Goal: Information Seeking & Learning: Learn about a topic

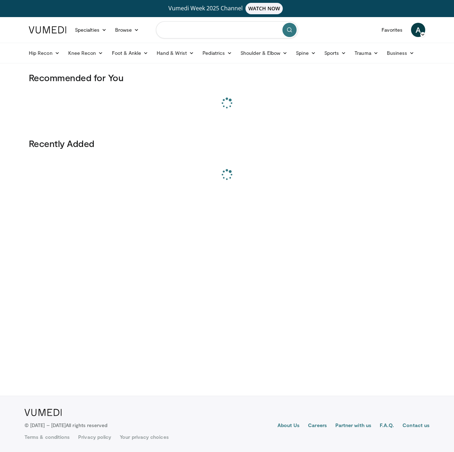
click at [210, 29] on input "Search topics, interventions" at bounding box center [227, 29] width 142 height 17
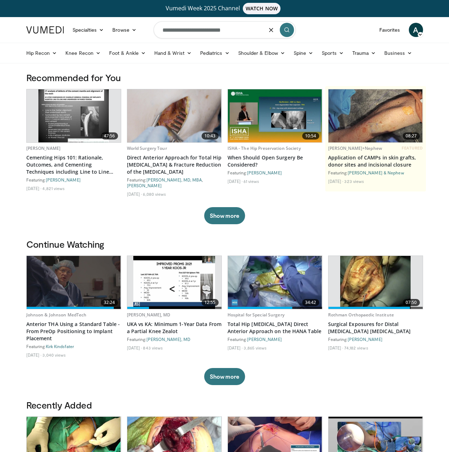
type input "**********"
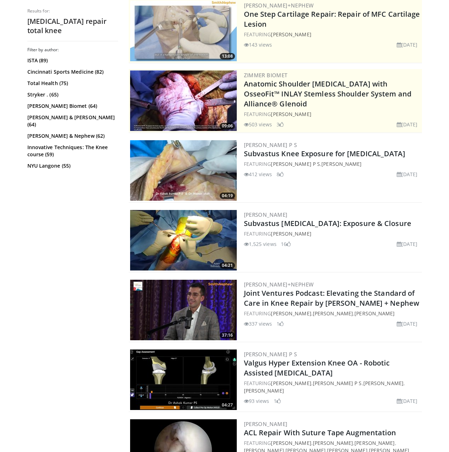
scroll to position [71, 0]
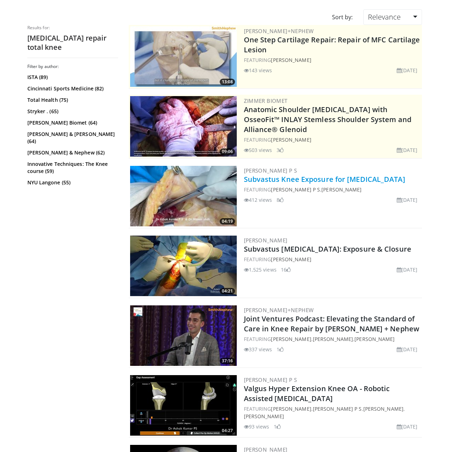
click at [268, 184] on link "Subvastus Knee Exposure for [MEDICAL_DATA]" at bounding box center [324, 179] width 161 height 10
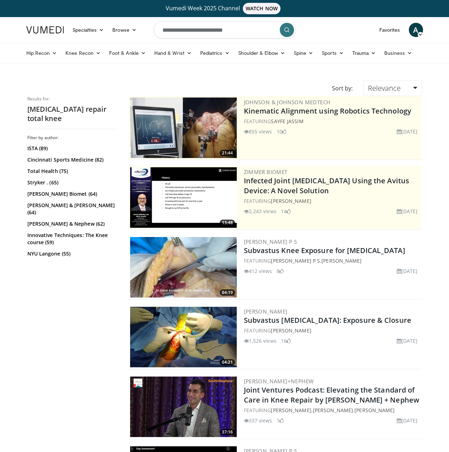
click at [199, 29] on input "**********" at bounding box center [225, 29] width 142 height 17
drag, startPoint x: 235, startPoint y: 31, endPoint x: 87, endPoint y: 34, distance: 148.3
click at [87, 34] on nav "Specialties Adult & Family Medicine Allergy, Asthma, Immunology Anesthesiology …" at bounding box center [224, 30] width 405 height 26
type input "**********"
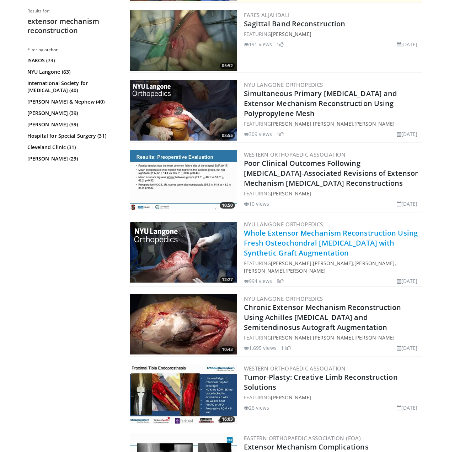
scroll to position [213, 0]
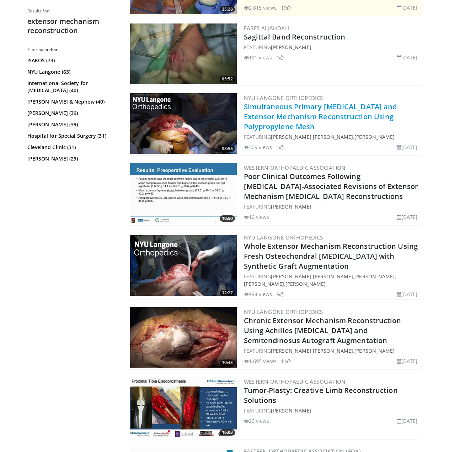
click at [298, 114] on link "Simultaneous Primary [MEDICAL_DATA] and Extensor Mechanism Reconstruction Using…" at bounding box center [320, 117] width 153 height 30
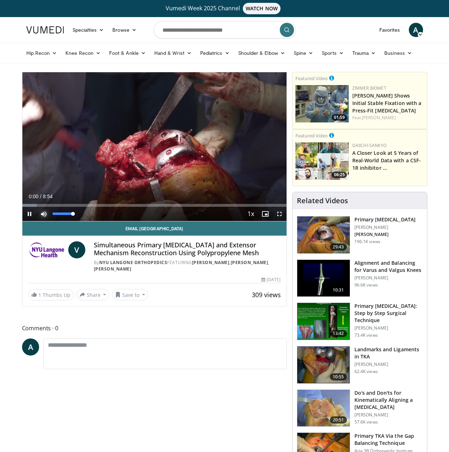
click at [43, 215] on span "Video Player" at bounding box center [44, 214] width 14 height 14
click at [103, 204] on div "Progress Bar" at bounding box center [103, 205] width 1 height 3
click at [276, 214] on span "Video Player" at bounding box center [279, 214] width 14 height 14
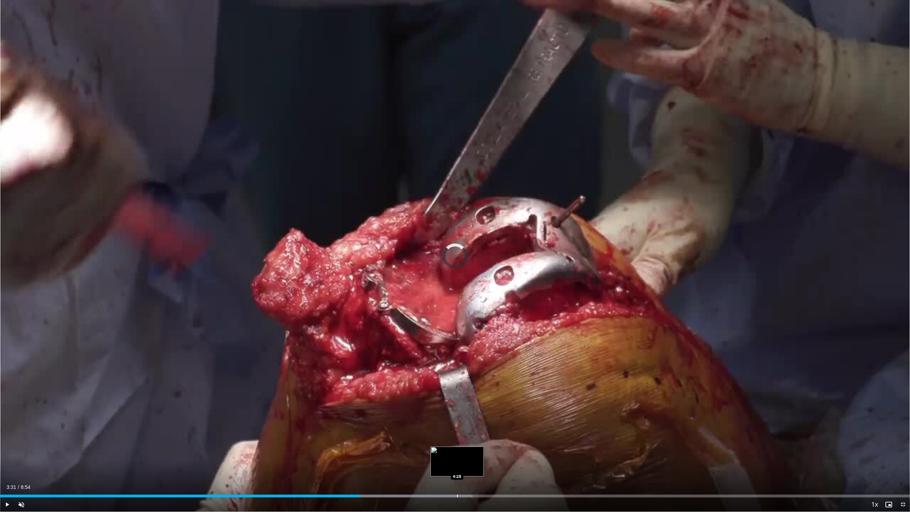
click at [449, 451] on div "Loaded : 51.95% 4:28 4:28" at bounding box center [455, 494] width 910 height 7
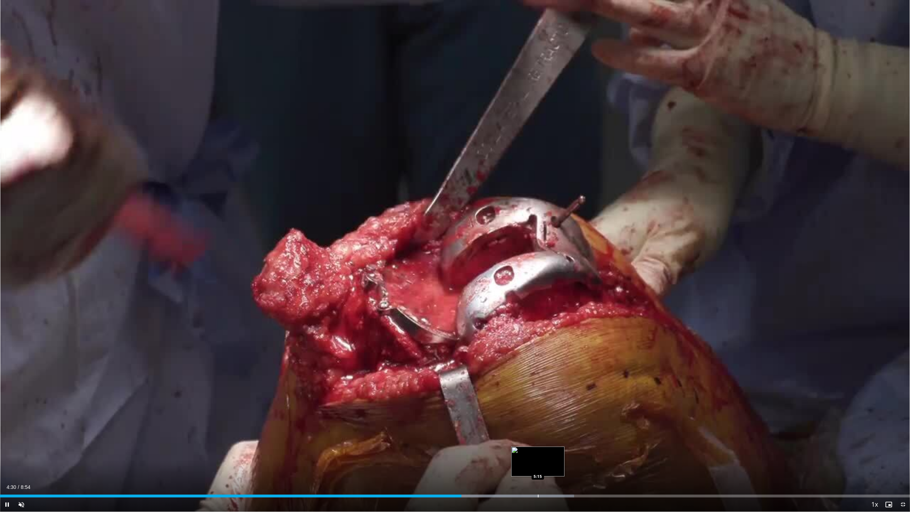
click at [449, 451] on div "Progress Bar" at bounding box center [538, 496] width 1 height 3
click at [21, 451] on span "Video Player" at bounding box center [21, 504] width 14 height 14
click at [6, 451] on span "Video Player" at bounding box center [7, 504] width 14 height 14
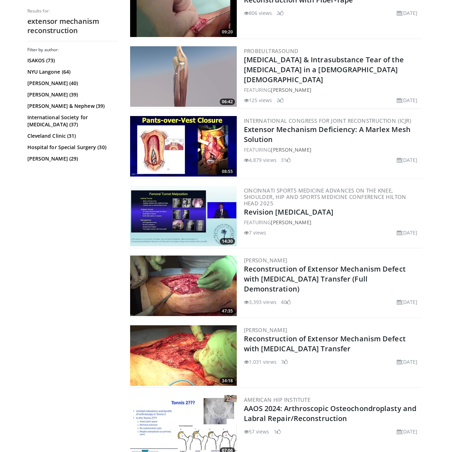
scroll to position [960, 0]
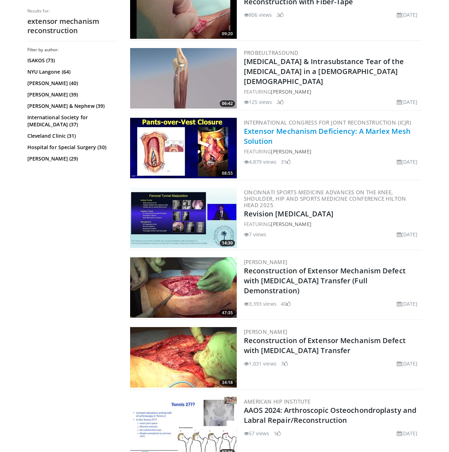
click at [255, 138] on link "Extensor Mechanism Deficiency: A Marlex Mesh Solution" at bounding box center [327, 136] width 167 height 20
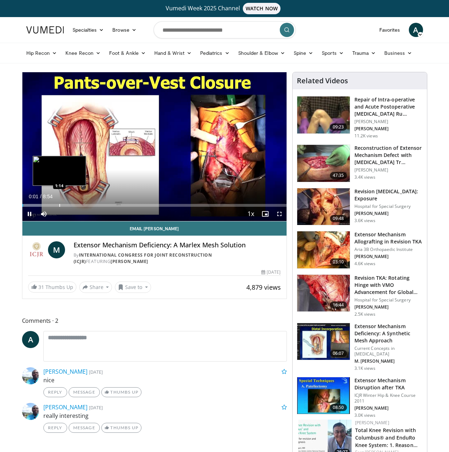
click at [59, 205] on div "Progress Bar" at bounding box center [59, 205] width 1 height 3
click at [278, 213] on span "Video Player" at bounding box center [279, 214] width 14 height 14
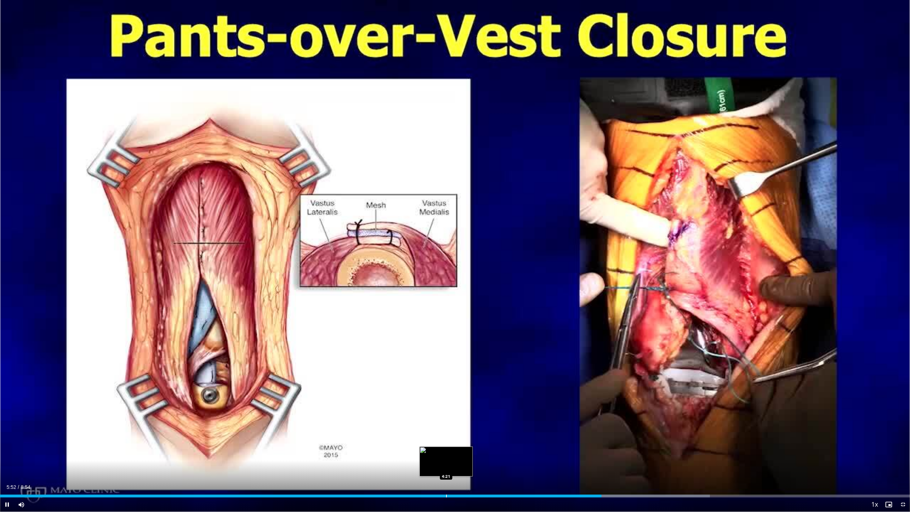
click at [446, 451] on div "Loaded : 77.99% 5:53 4:21" at bounding box center [455, 494] width 910 height 7
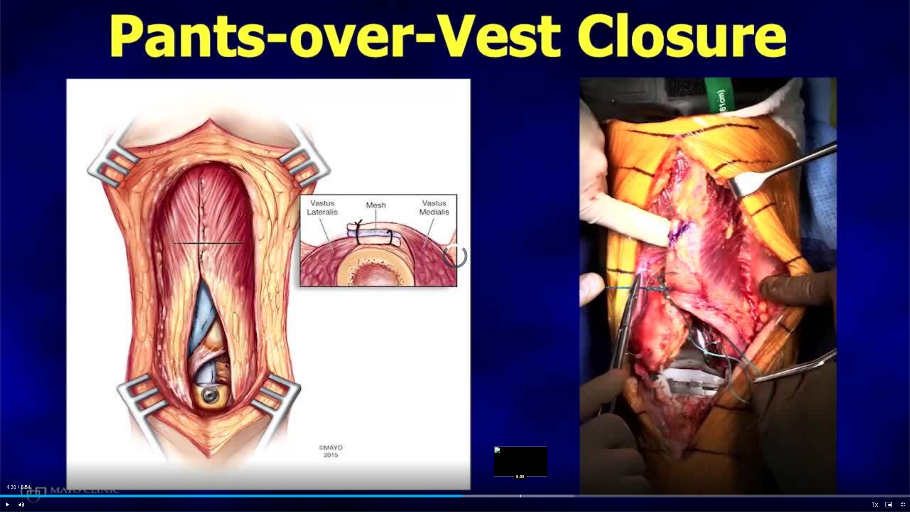
click at [449, 451] on div "Progress Bar" at bounding box center [521, 496] width 1 height 3
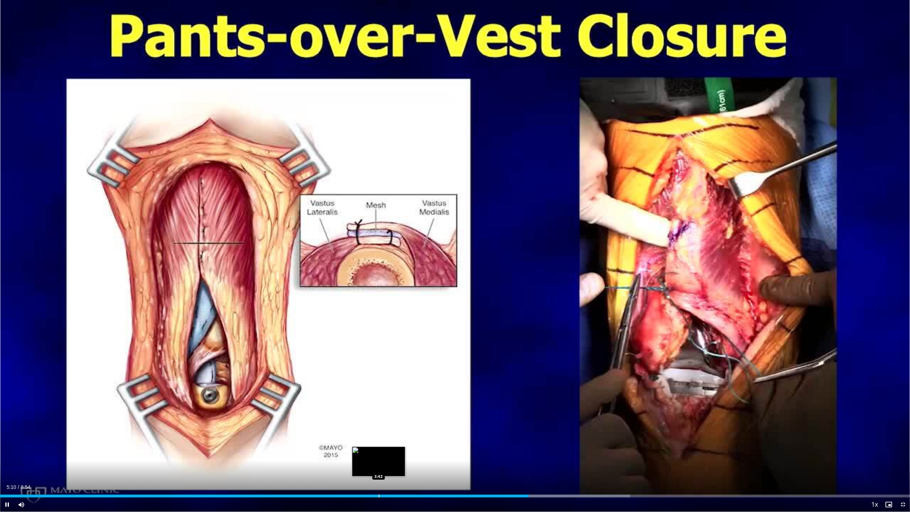
click at [379, 451] on div "Progress Bar" at bounding box center [379, 496] width 1 height 3
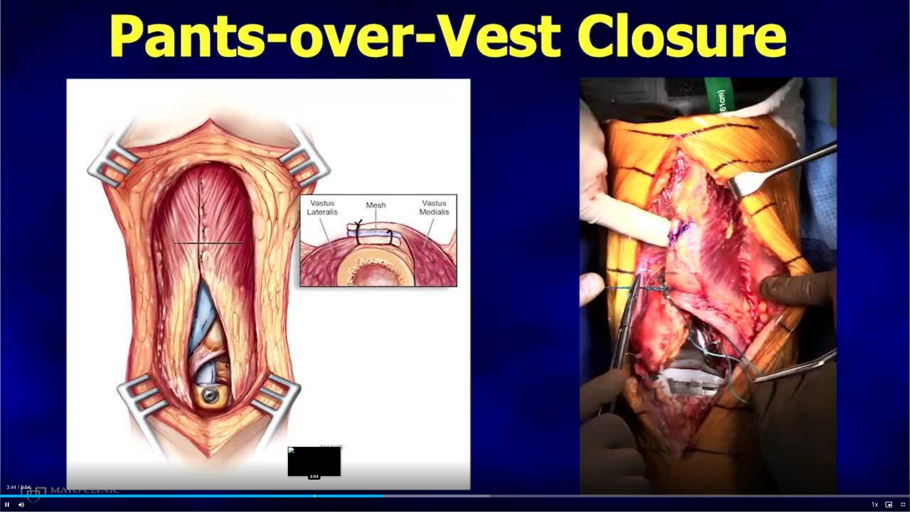
click at [314, 451] on div "Progress Bar" at bounding box center [314, 496] width 1 height 3
click at [7, 451] on span "Video Player" at bounding box center [7, 504] width 14 height 14
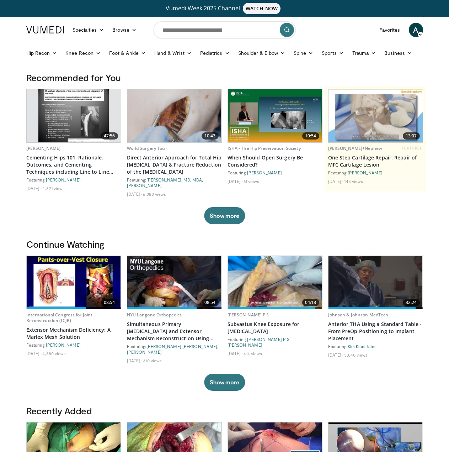
click at [90, 294] on img at bounding box center [74, 282] width 94 height 53
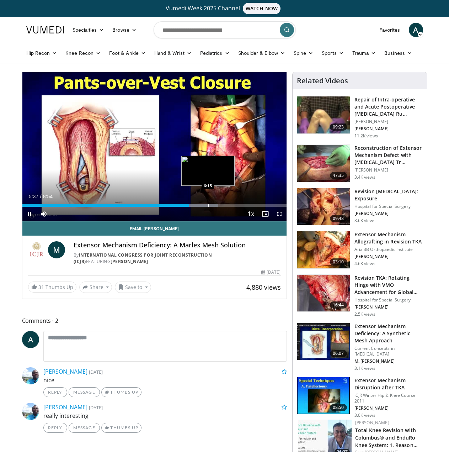
click at [208, 206] on div "Progress Bar" at bounding box center [208, 205] width 1 height 3
click at [214, 205] on div "Progress Bar" at bounding box center [214, 205] width 1 height 3
click at [208, 205] on video-js "**********" at bounding box center [154, 146] width 264 height 149
click at [209, 204] on div "Progress Bar" at bounding box center [209, 205] width 1 height 3
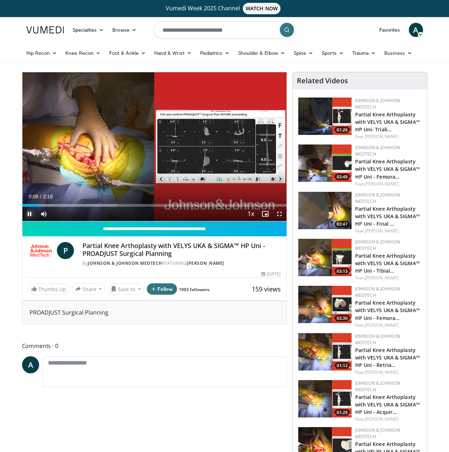
click at [32, 213] on span "Video Player" at bounding box center [29, 214] width 14 height 14
